Goal: Navigation & Orientation: Find specific page/section

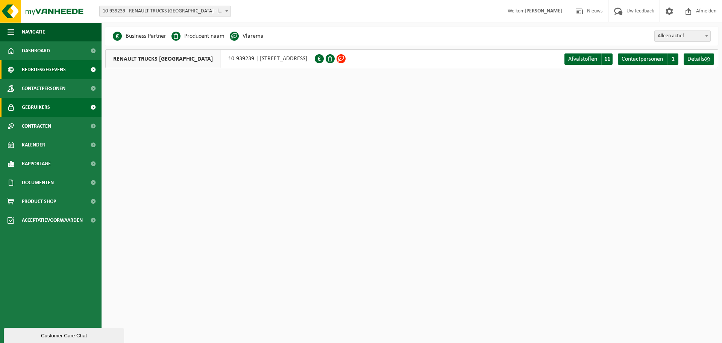
drag, startPoint x: 56, startPoint y: 87, endPoint x: 51, endPoint y: 109, distance: 23.4
click at [56, 87] on span "Contactpersonen" at bounding box center [44, 88] width 44 height 19
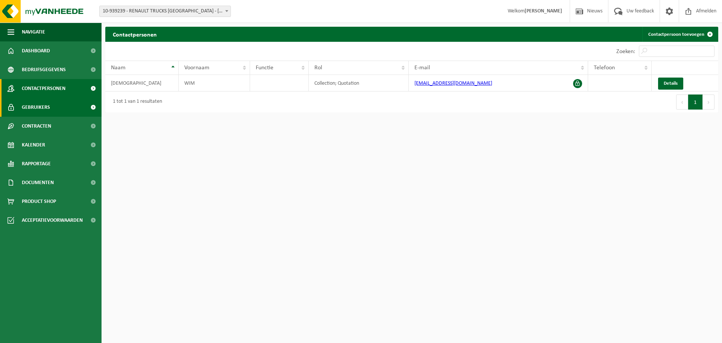
click at [48, 108] on span "Gebruikers" at bounding box center [36, 107] width 28 height 19
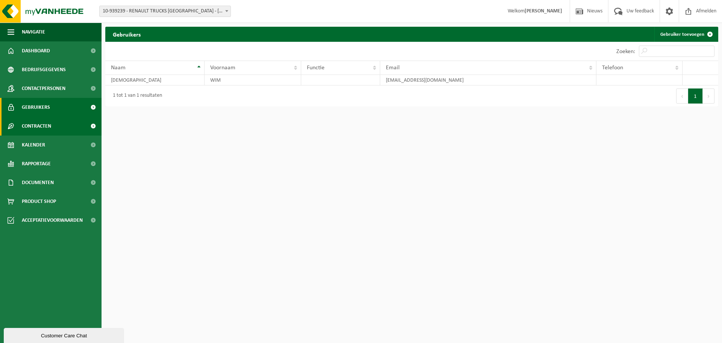
click at [49, 123] on span "Contracten" at bounding box center [36, 126] width 29 height 19
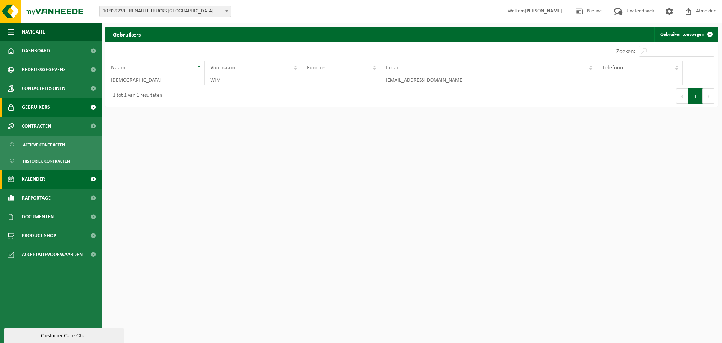
click at [45, 179] on span "Kalender" at bounding box center [33, 179] width 23 height 19
